Goal: Use online tool/utility: Utilize a website feature to perform a specific function

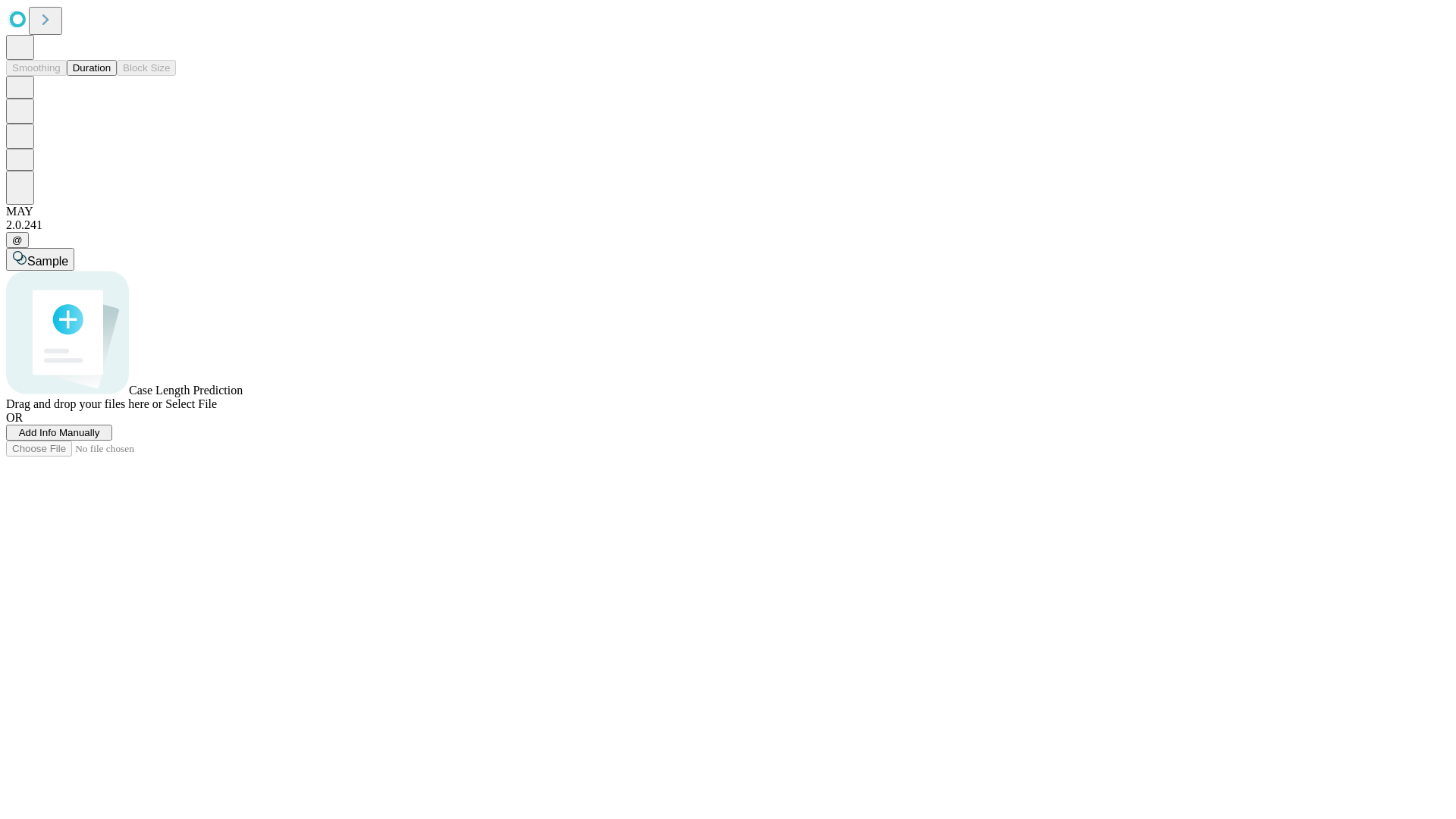
click at [111, 76] on button "Duration" at bounding box center [91, 68] width 50 height 16
click at [100, 438] on span "Add Info Manually" at bounding box center [59, 432] width 81 height 11
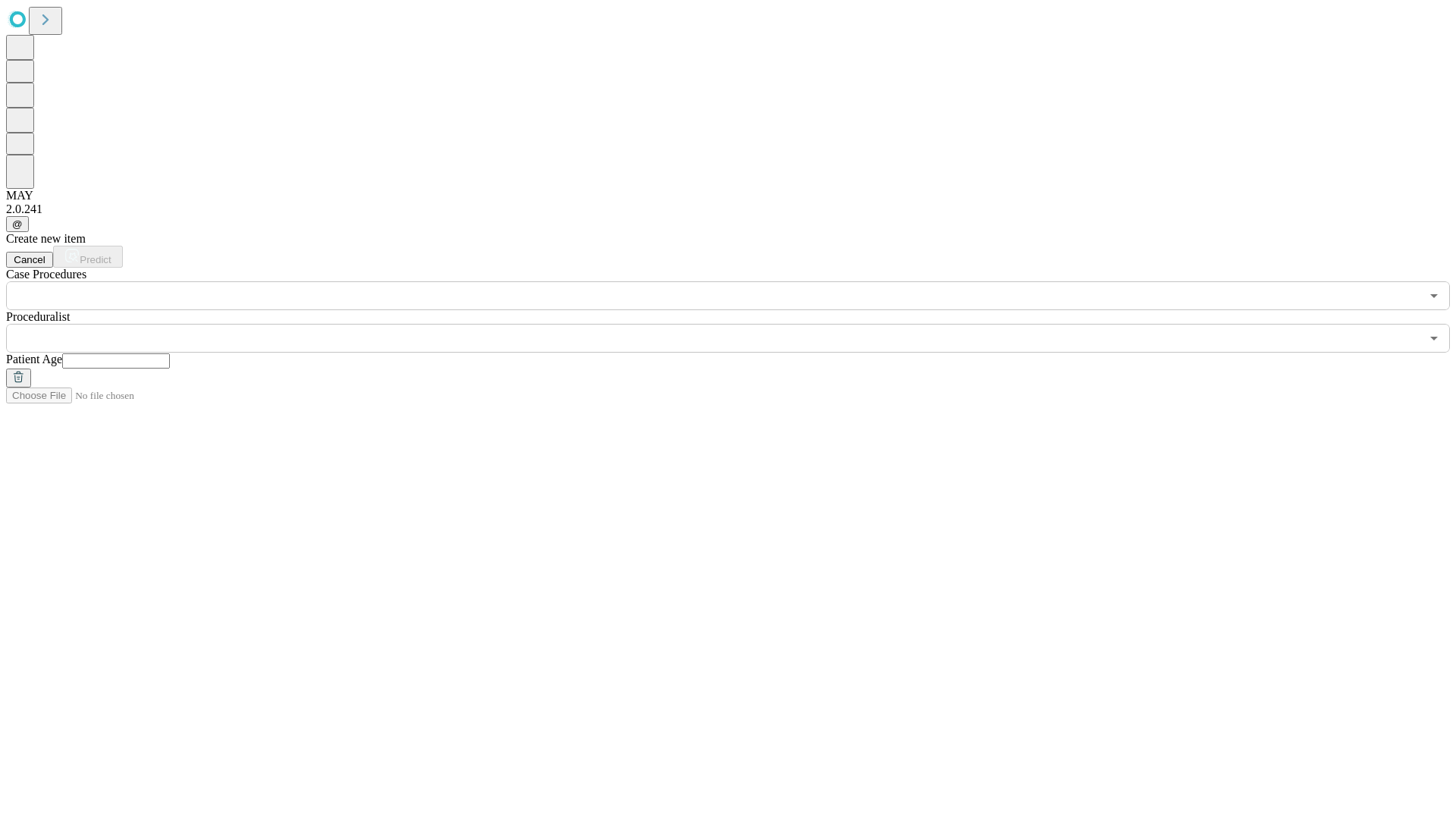
click at [170, 354] on input "text" at bounding box center [116, 361] width 107 height 15
type input "**"
click at [739, 324] on input "text" at bounding box center [713, 338] width 1415 height 29
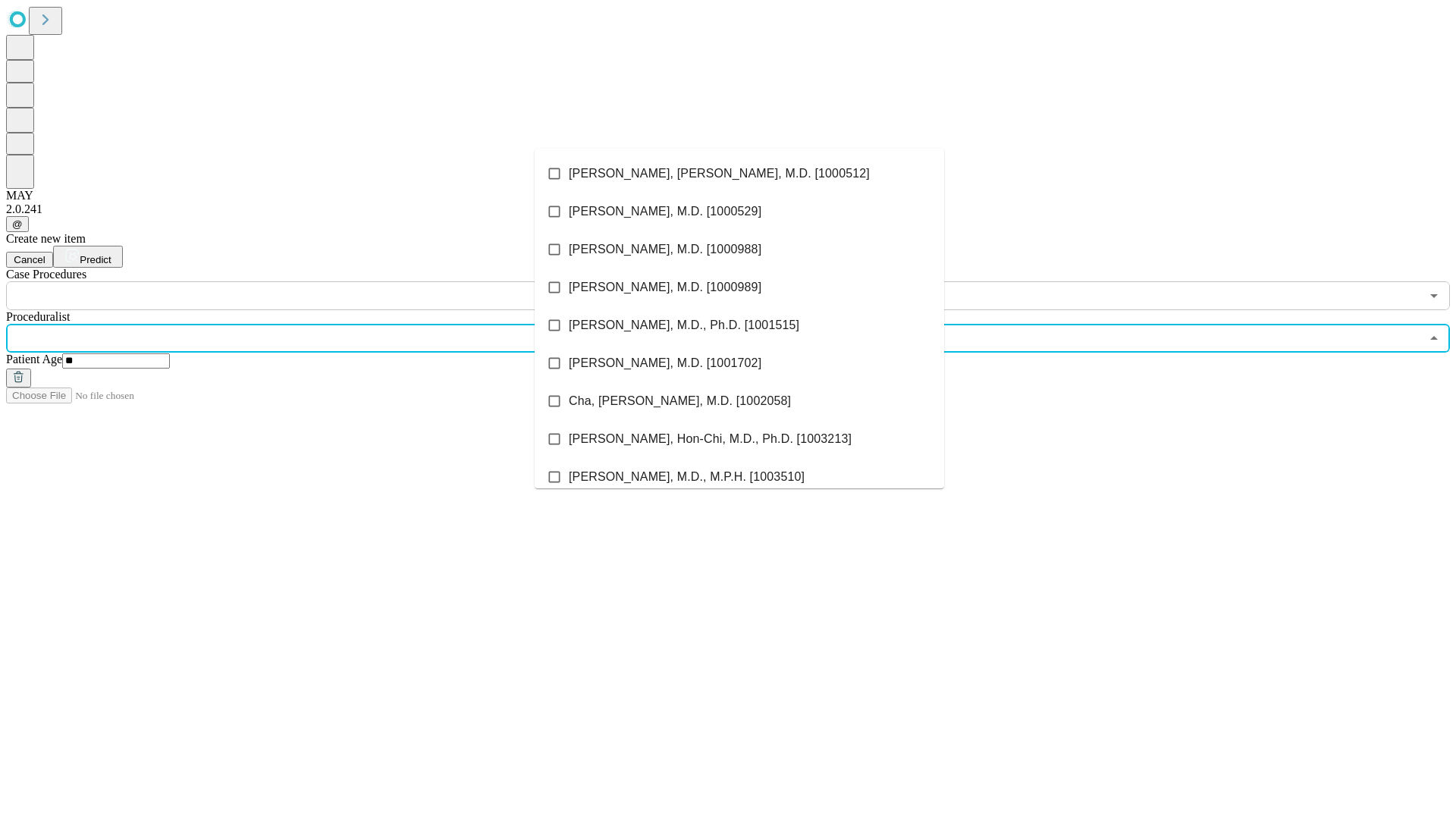
click at [739, 173] on li "[PERSON_NAME], [PERSON_NAME], M.D. [1000512]" at bounding box center [739, 173] width 409 height 38
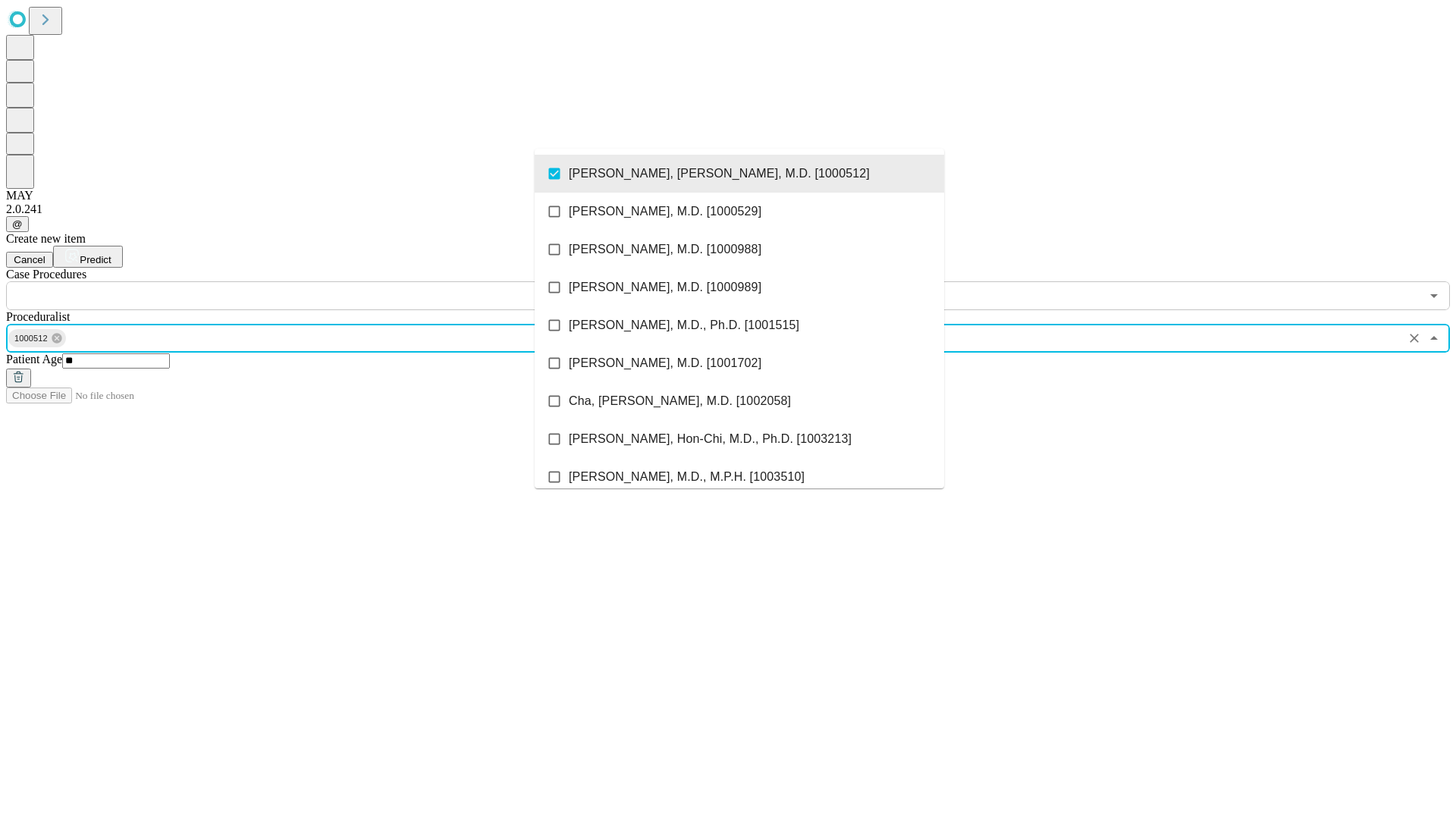
click at [318, 282] on input "text" at bounding box center [713, 296] width 1415 height 29
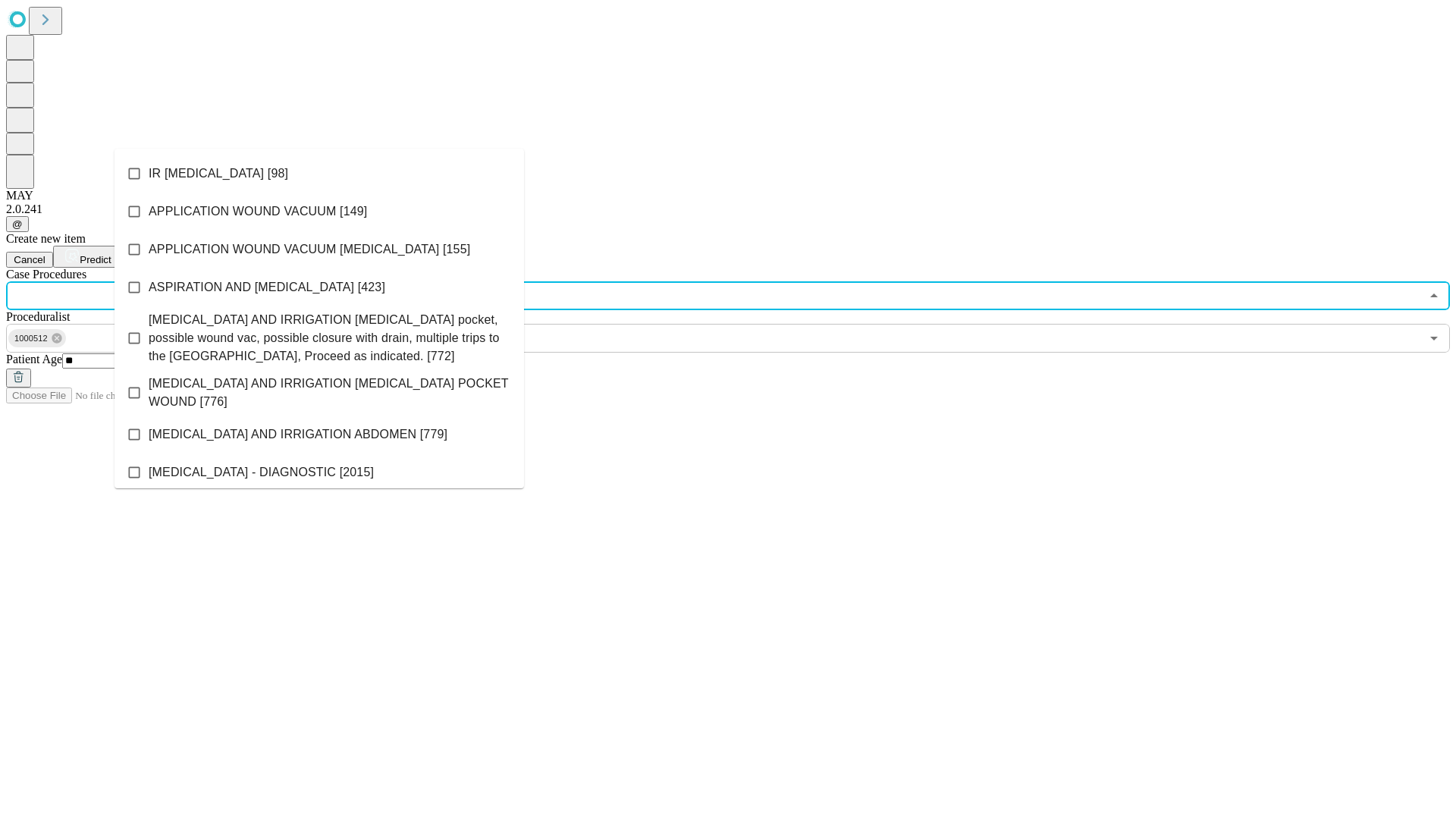
click at [319, 173] on li "IR [MEDICAL_DATA] [98]" at bounding box center [319, 173] width 409 height 38
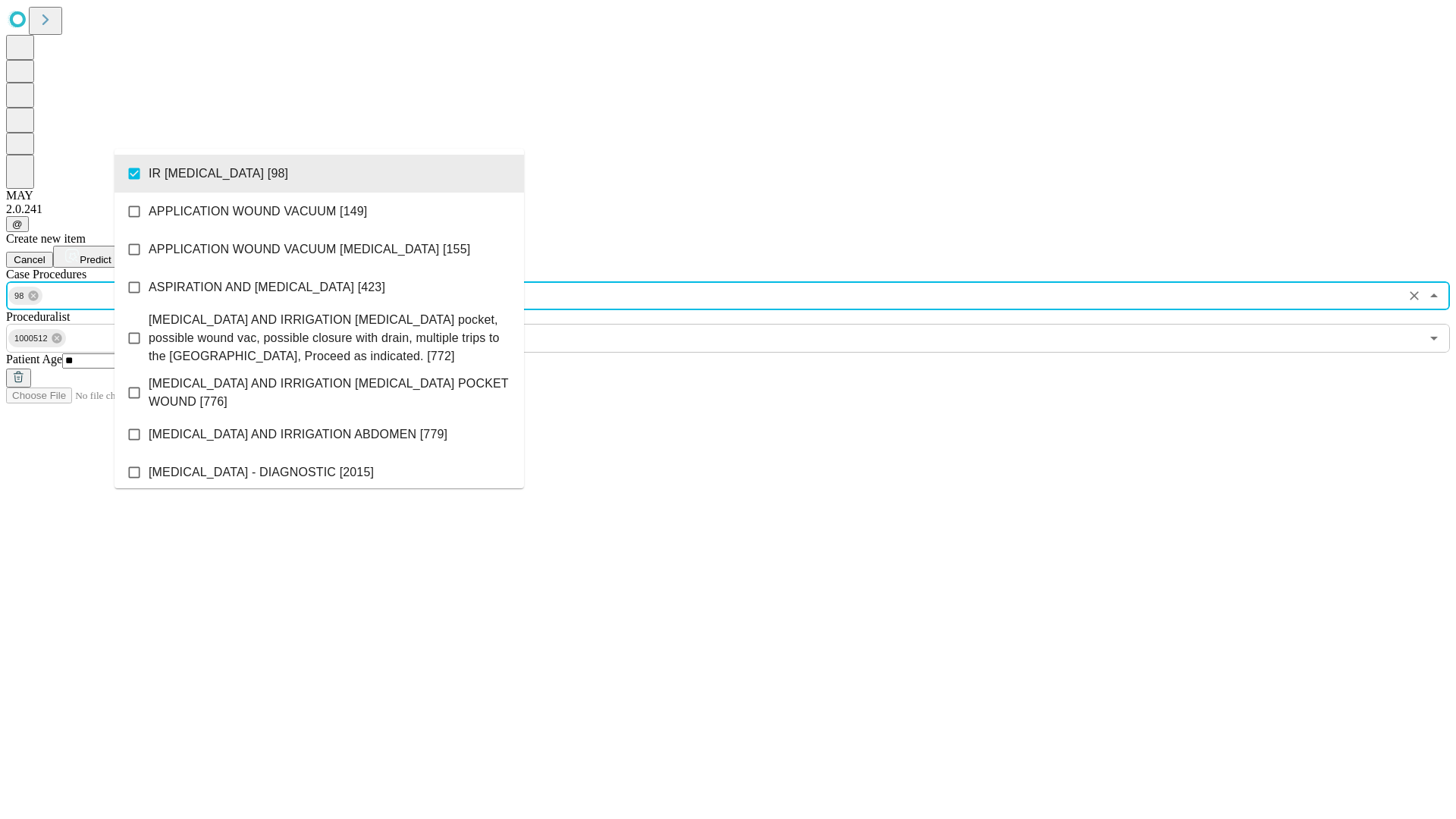
click at [111, 254] on span "Predict" at bounding box center [95, 259] width 31 height 11
